Goal: Navigation & Orientation: Find specific page/section

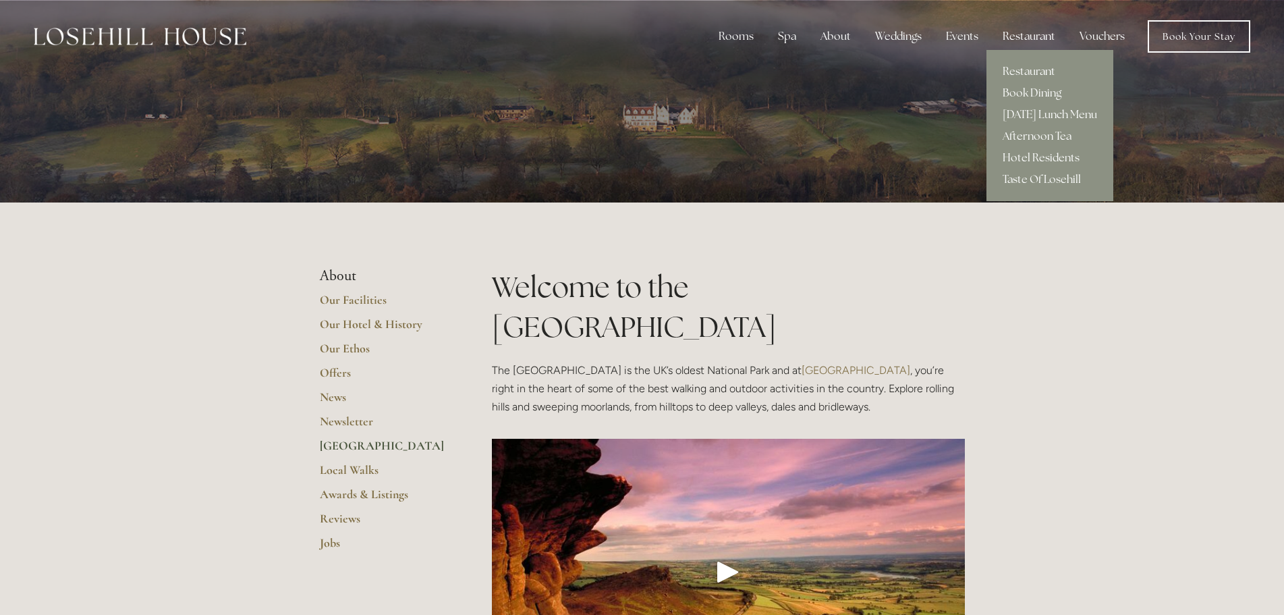
click at [1028, 31] on div "Restaurant" at bounding box center [1029, 36] width 74 height 27
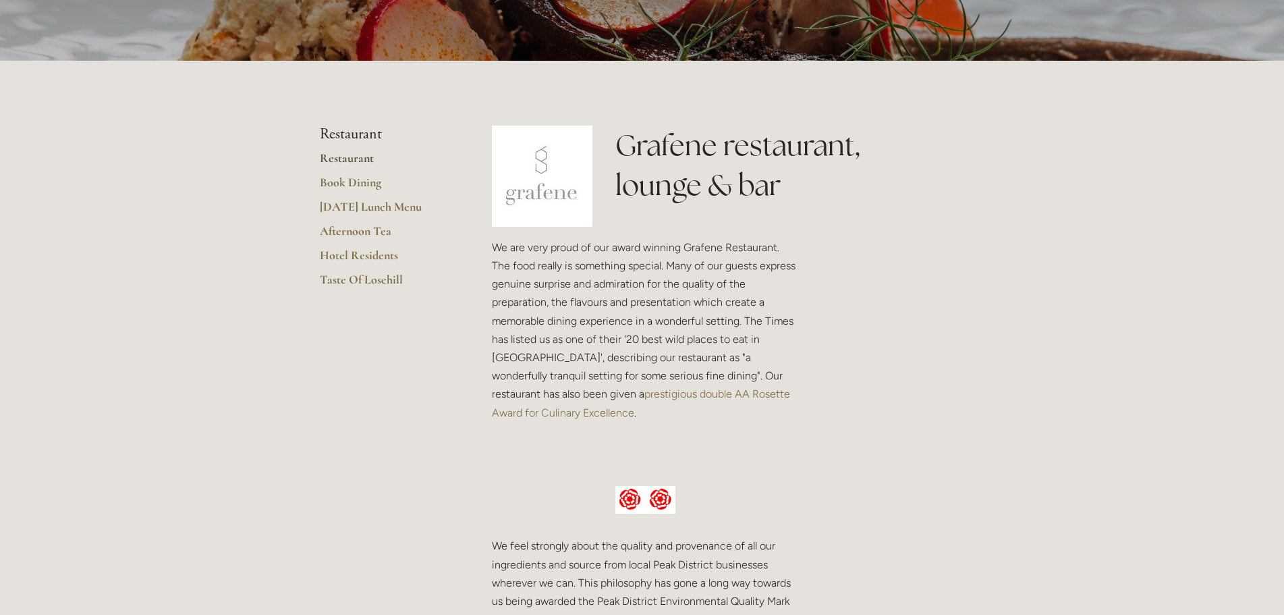
scroll to position [270, 0]
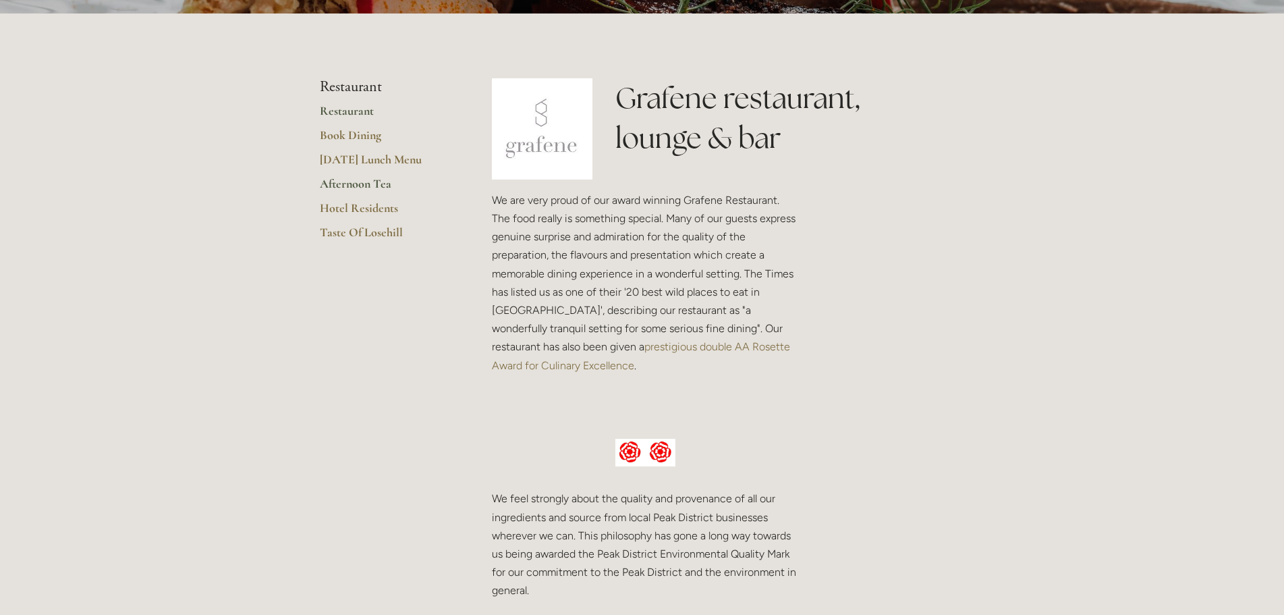
click at [352, 199] on link "Afternoon Tea" at bounding box center [384, 188] width 129 height 24
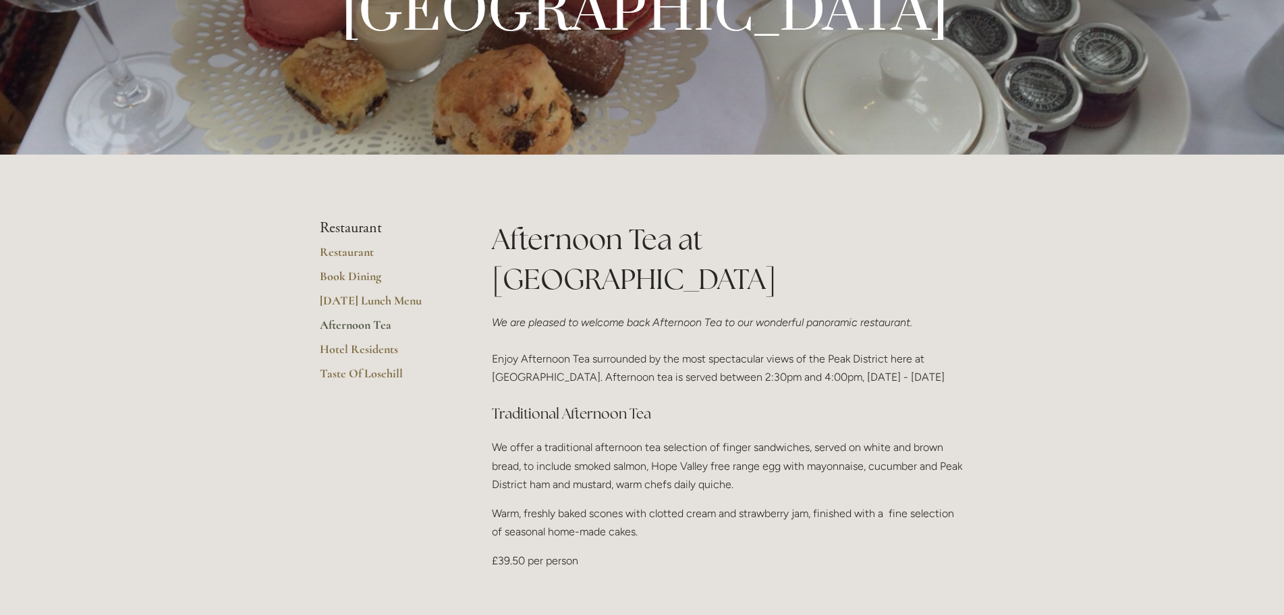
scroll to position [202, 0]
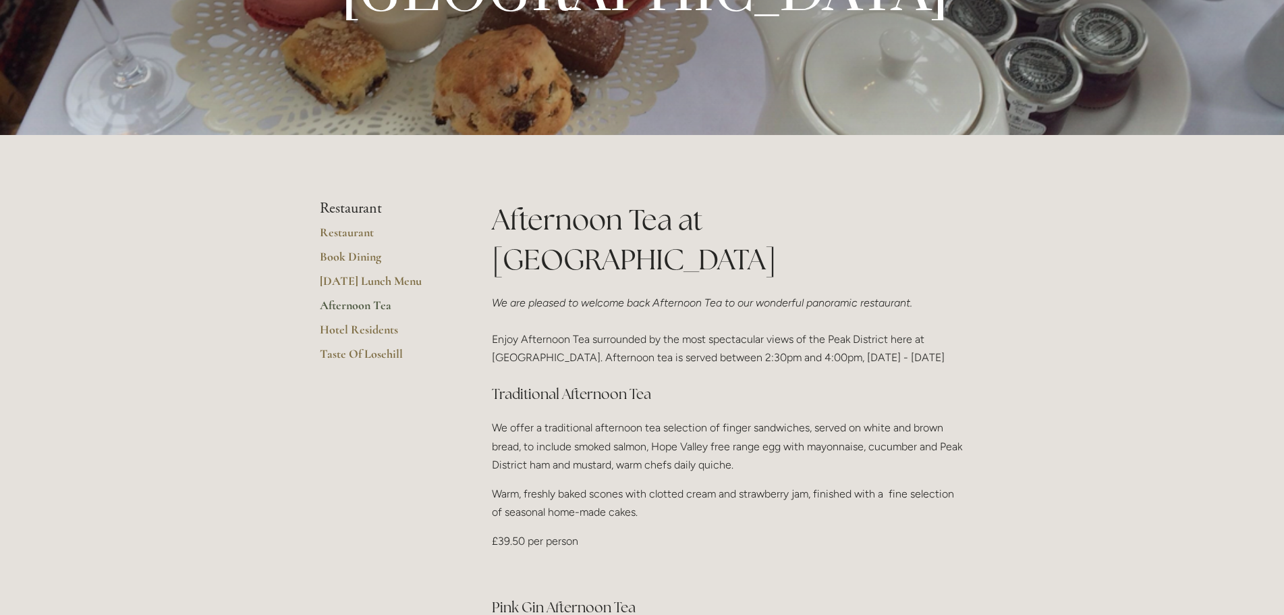
click at [341, 223] on ul "Restaurant Restaurant Book Dining Sunday Lunch Menu Afternoon Tea Hotel Residen…" at bounding box center [384, 285] width 129 height 171
click at [339, 231] on link "Restaurant" at bounding box center [384, 237] width 129 height 24
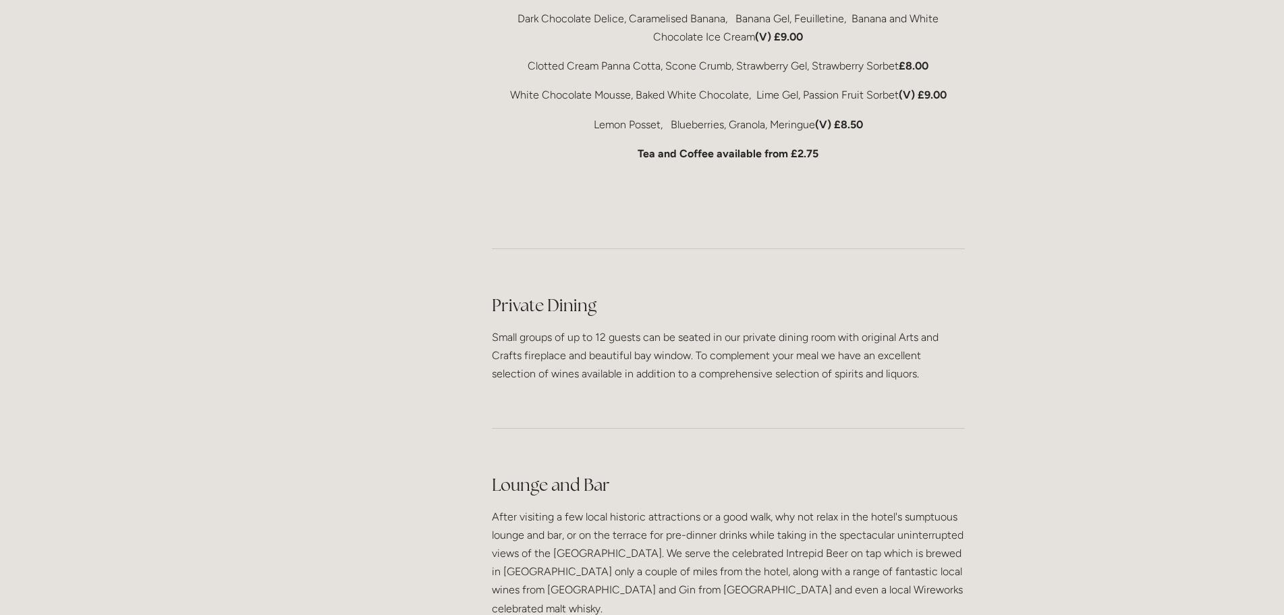
scroll to position [3374, 0]
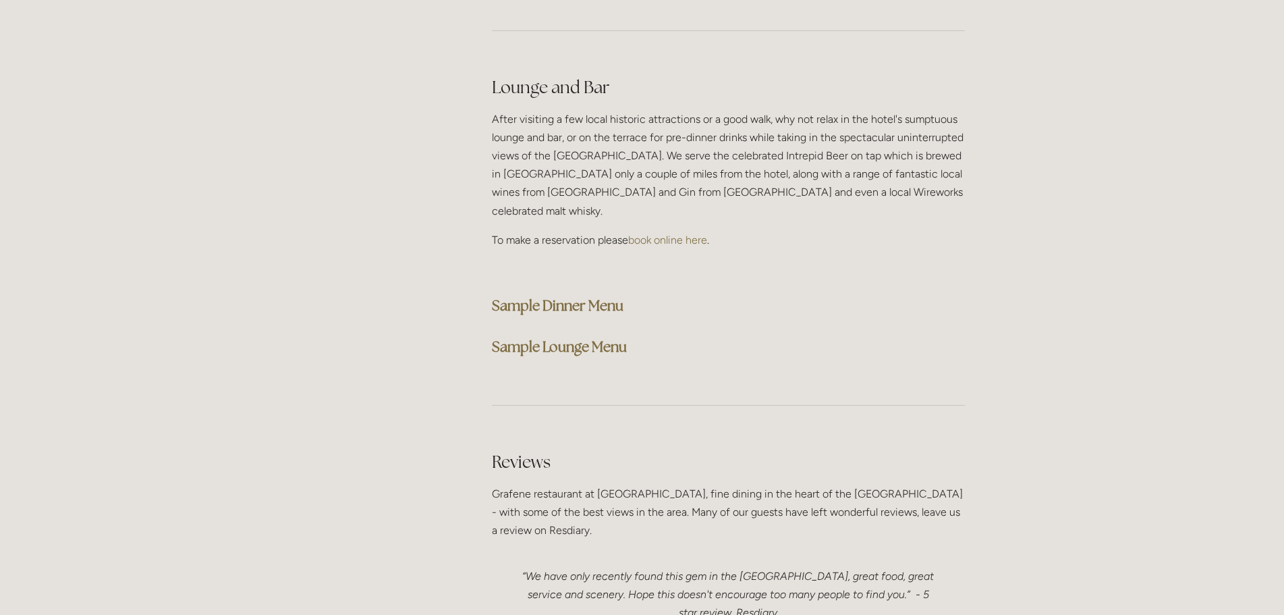
click at [543, 296] on strong "Sample Dinner Menu" at bounding box center [558, 305] width 132 height 18
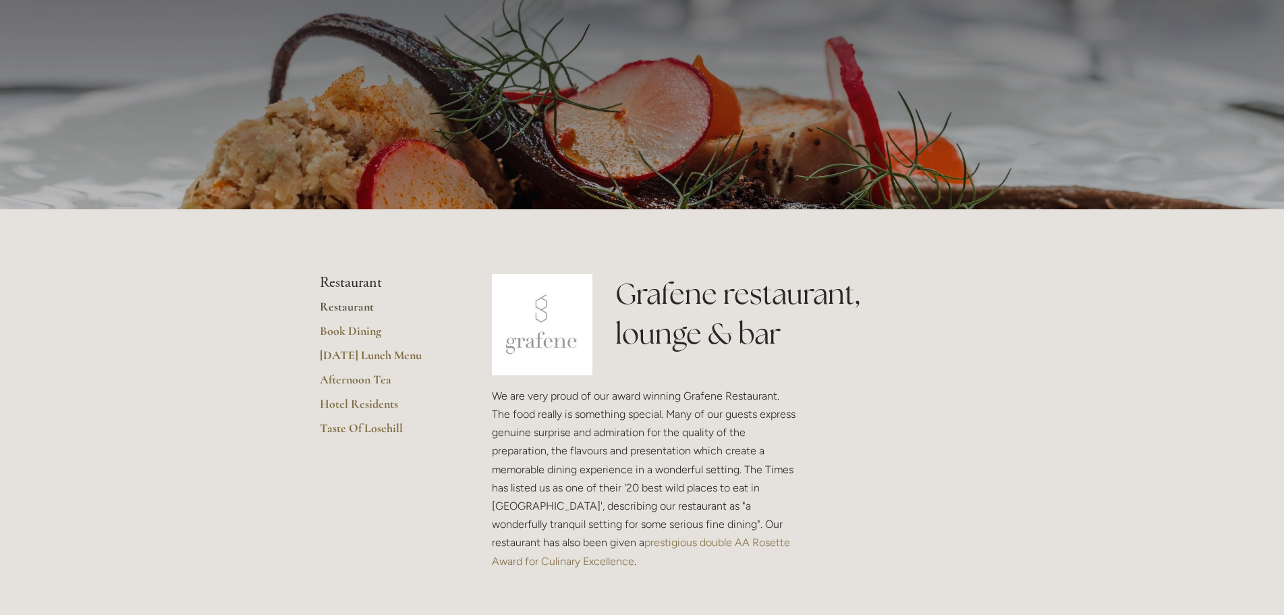
scroll to position [0, 0]
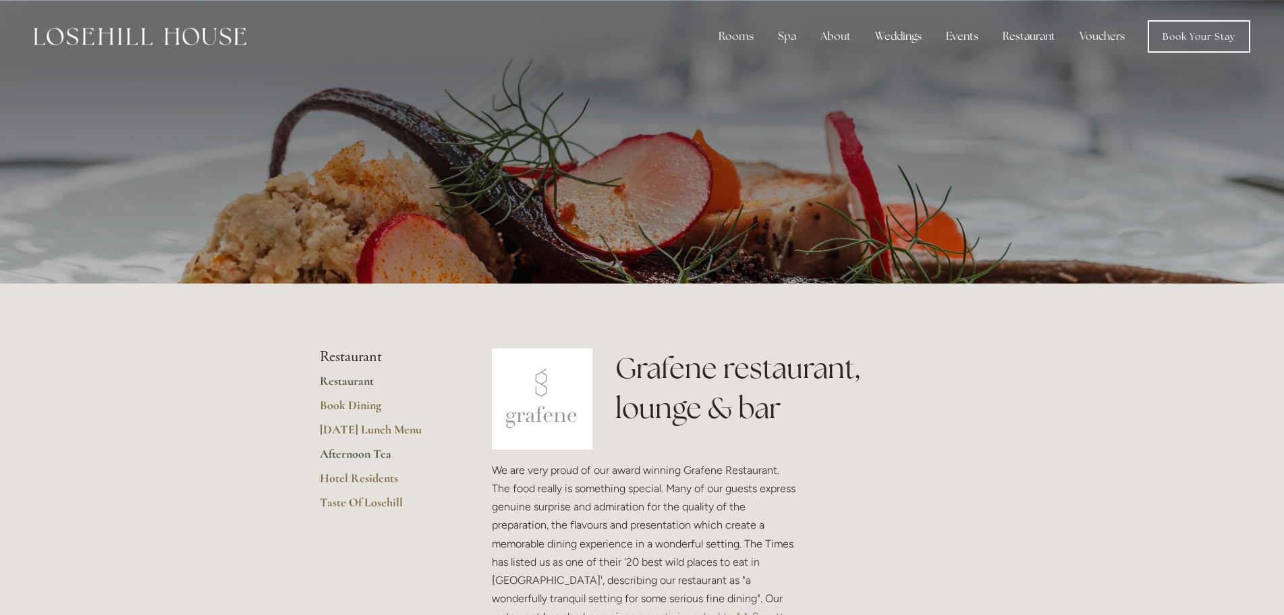
click at [341, 451] on link "Afternoon Tea" at bounding box center [384, 458] width 129 height 24
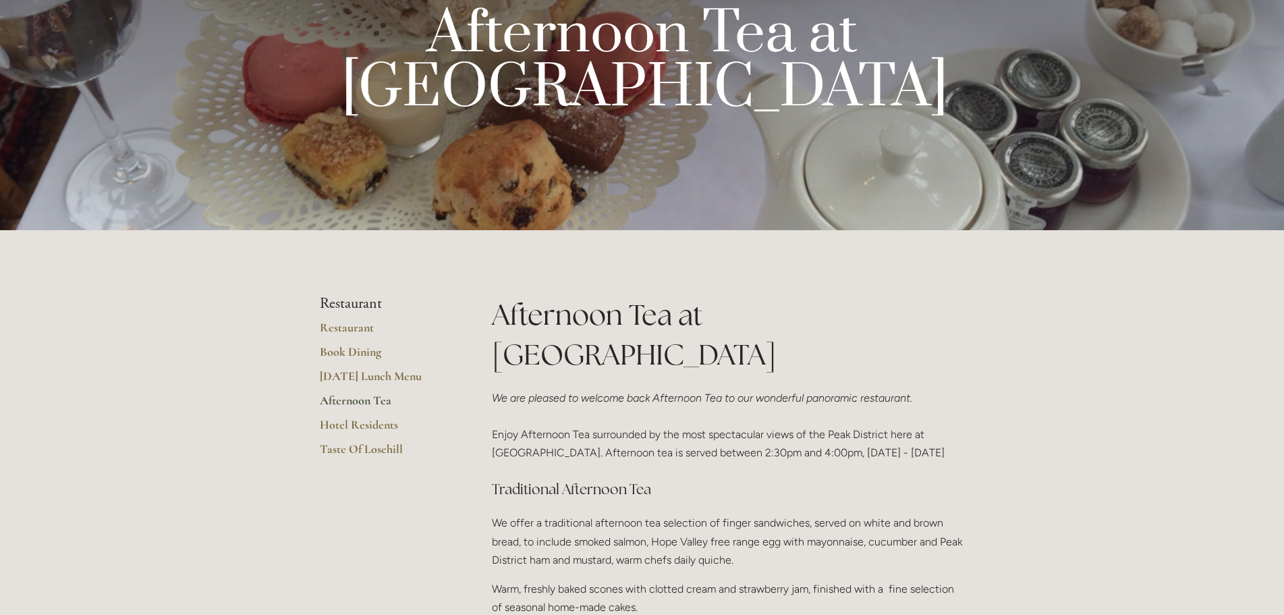
scroll to position [135, 0]
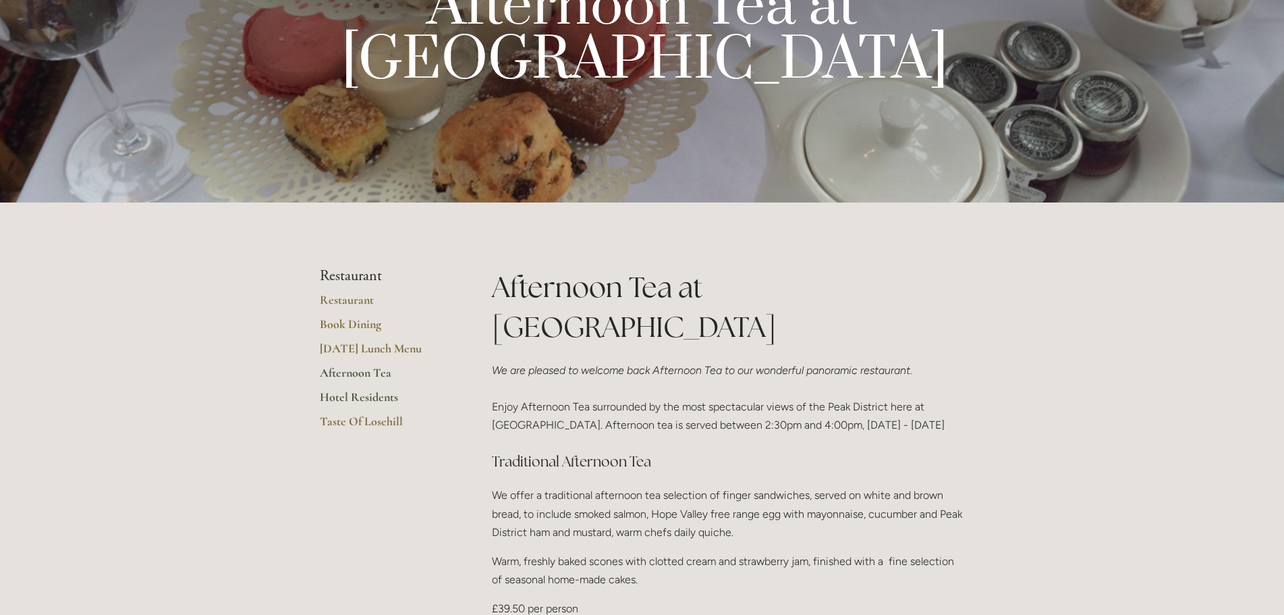
click at [360, 399] on link "Hotel Residents" at bounding box center [384, 401] width 129 height 24
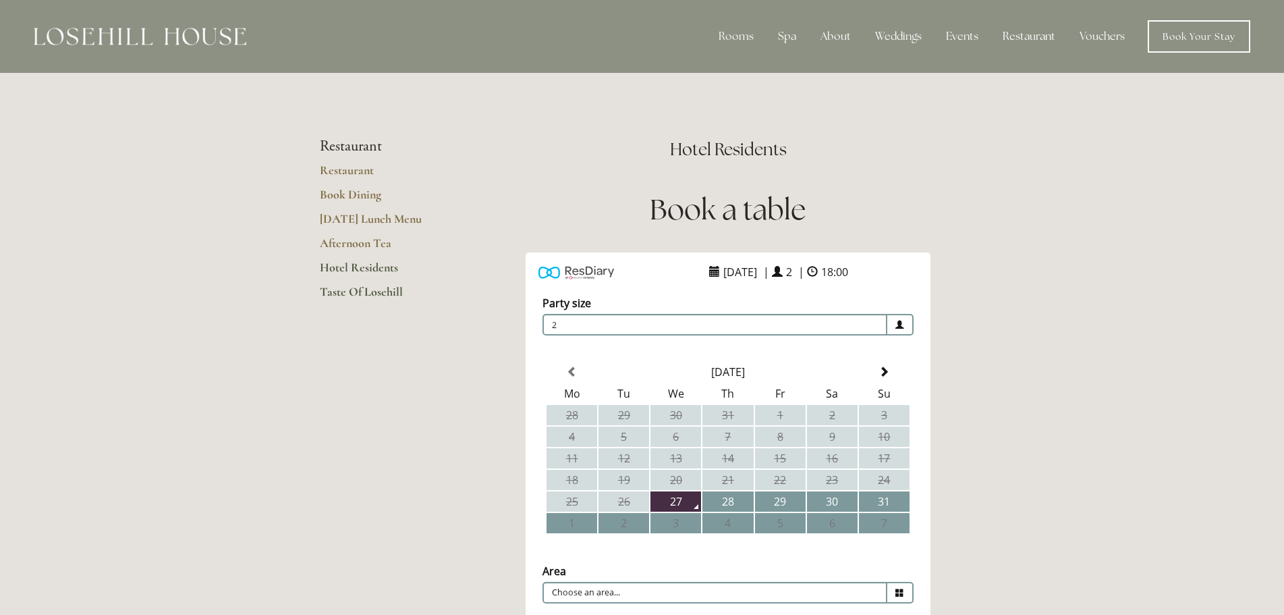
click at [348, 287] on link "Taste Of Losehill" at bounding box center [384, 296] width 129 height 24
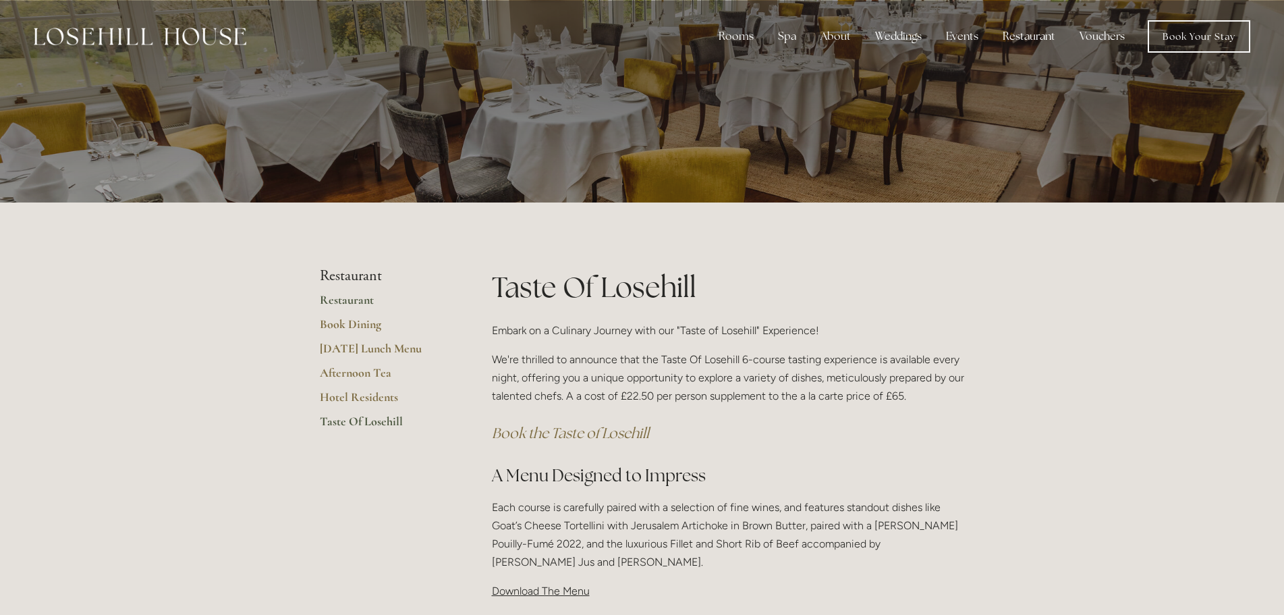
click at [335, 293] on link "Restaurant" at bounding box center [384, 304] width 129 height 24
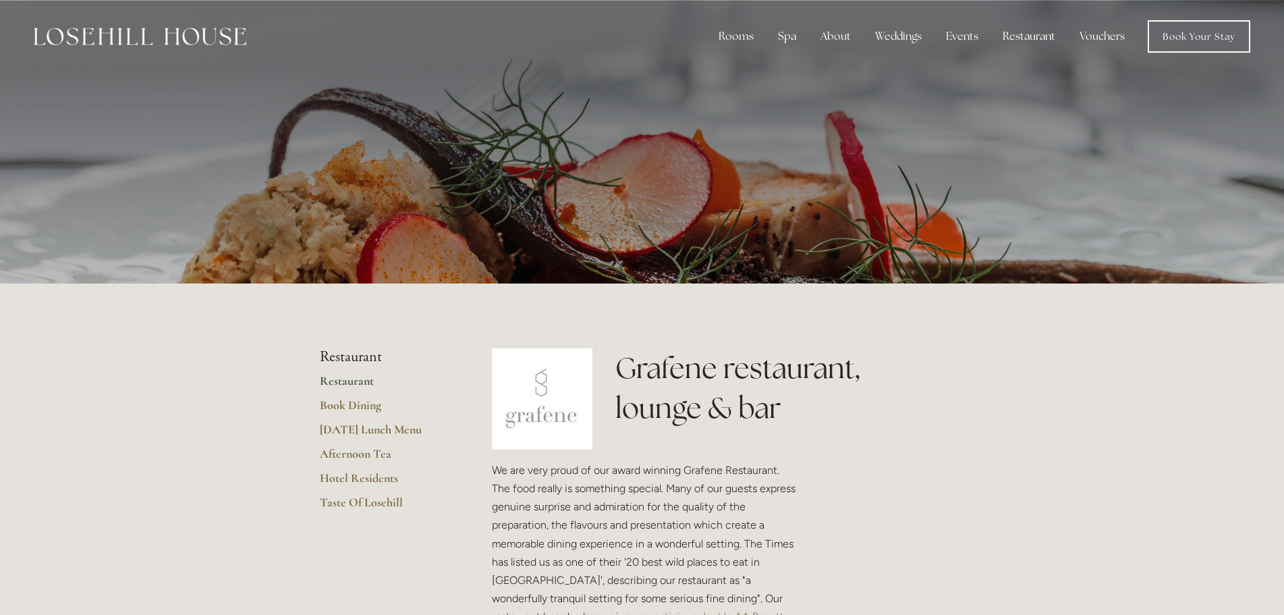
click at [209, 47] on div at bounding box center [140, 36] width 213 height 32
click at [212, 41] on img at bounding box center [140, 37] width 213 height 18
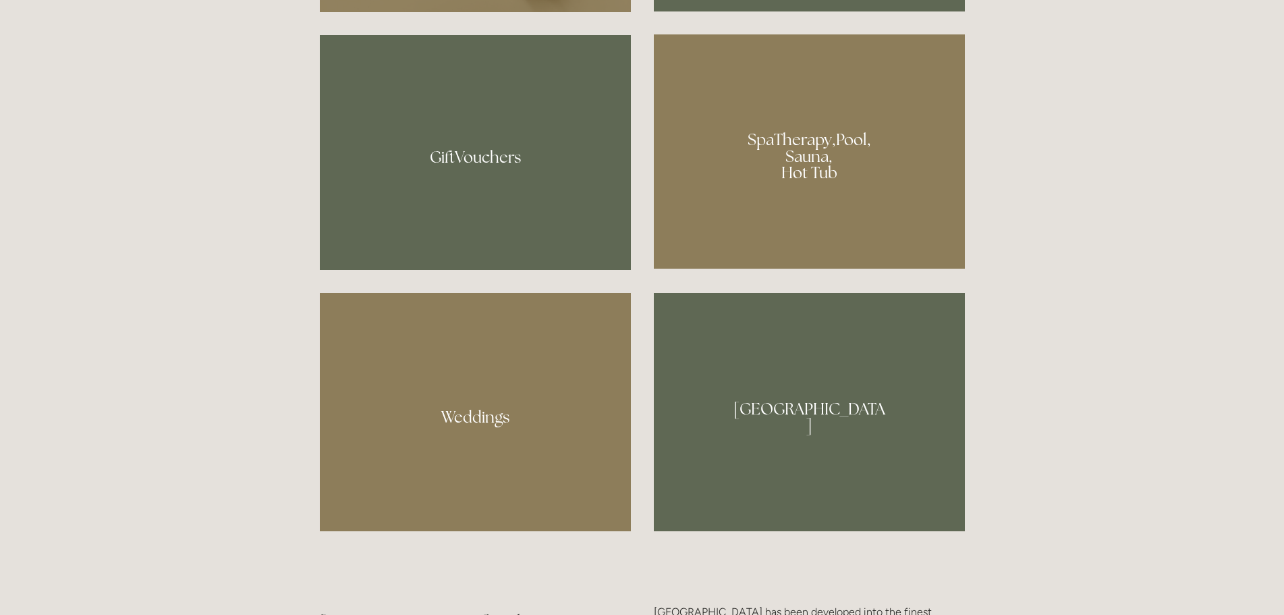
scroll to position [1147, 0]
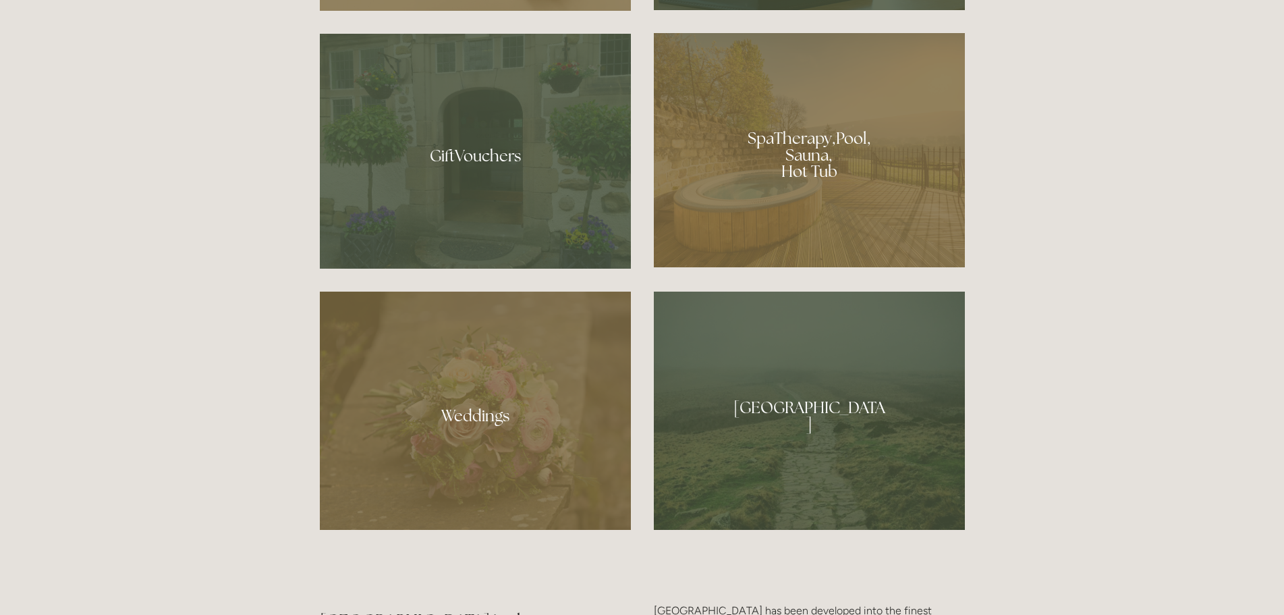
click at [821, 139] on div at bounding box center [809, 150] width 311 height 234
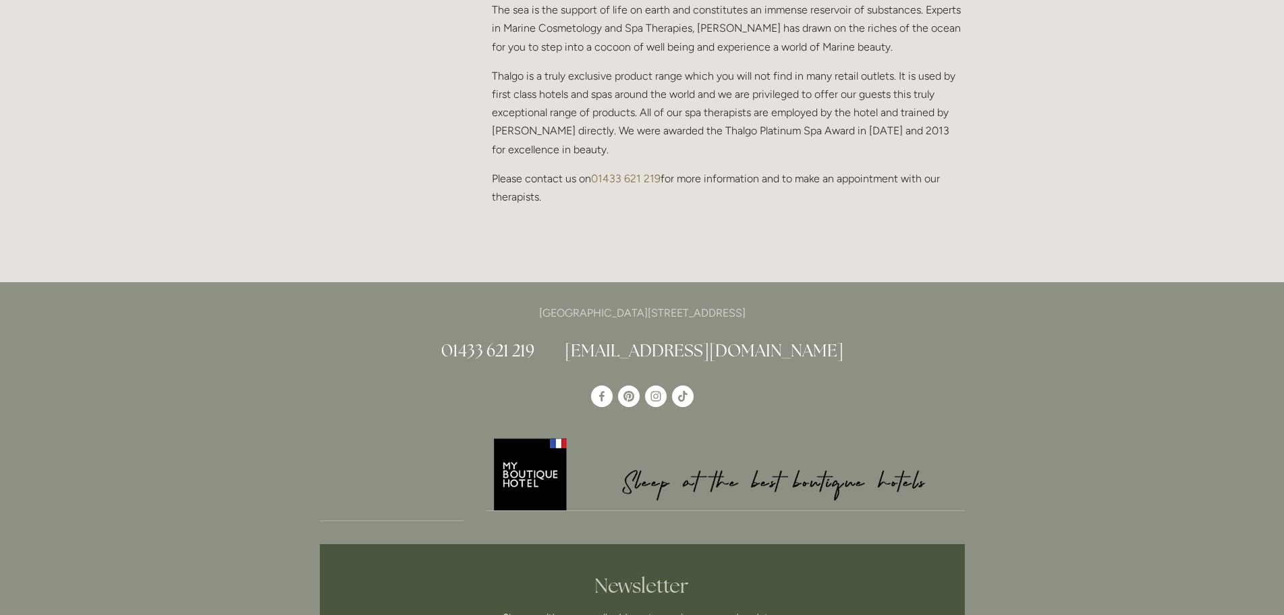
scroll to position [1349, 0]
